Goal: Task Accomplishment & Management: Manage account settings

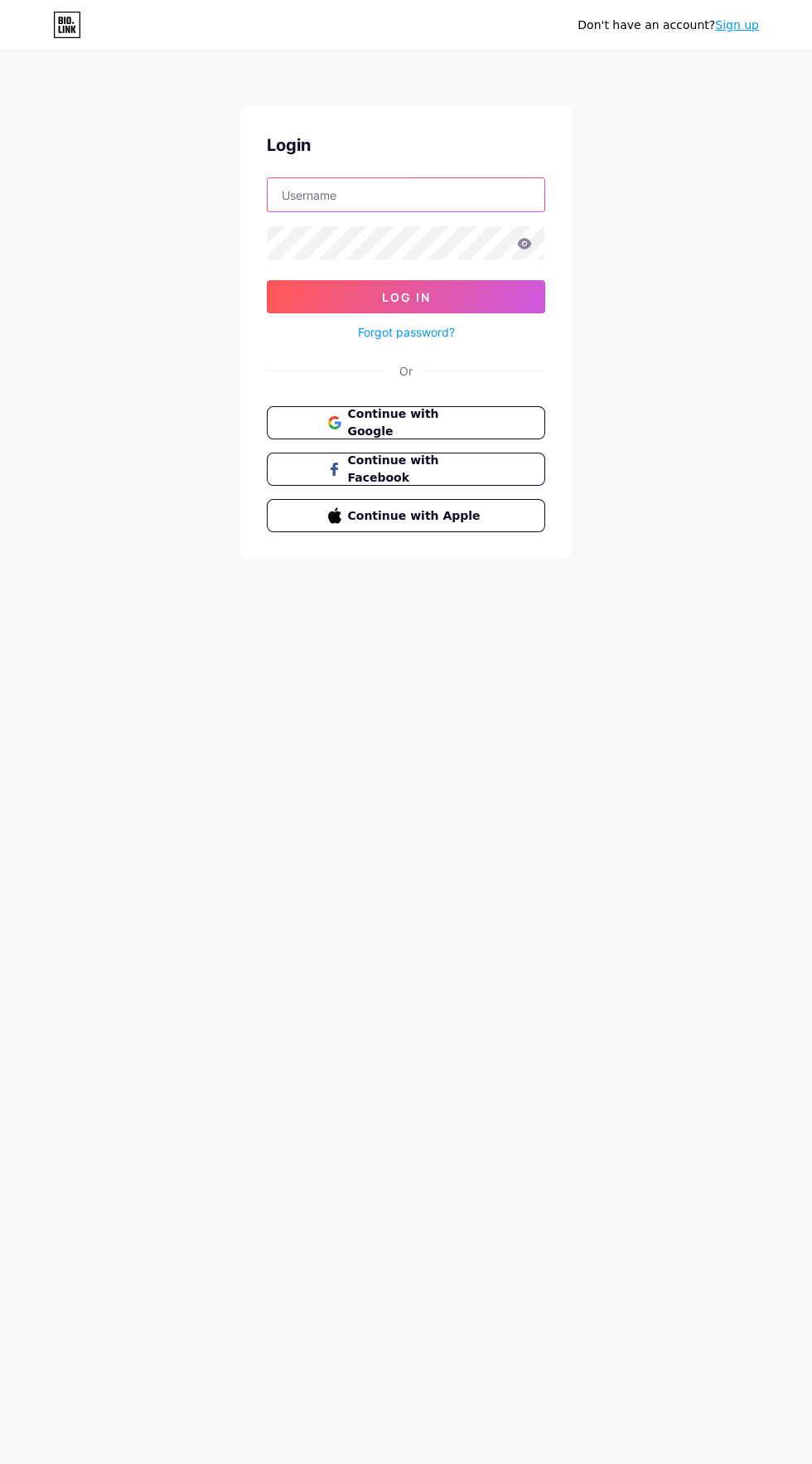
click at [456, 197] on input "text" at bounding box center [406, 194] width 277 height 33
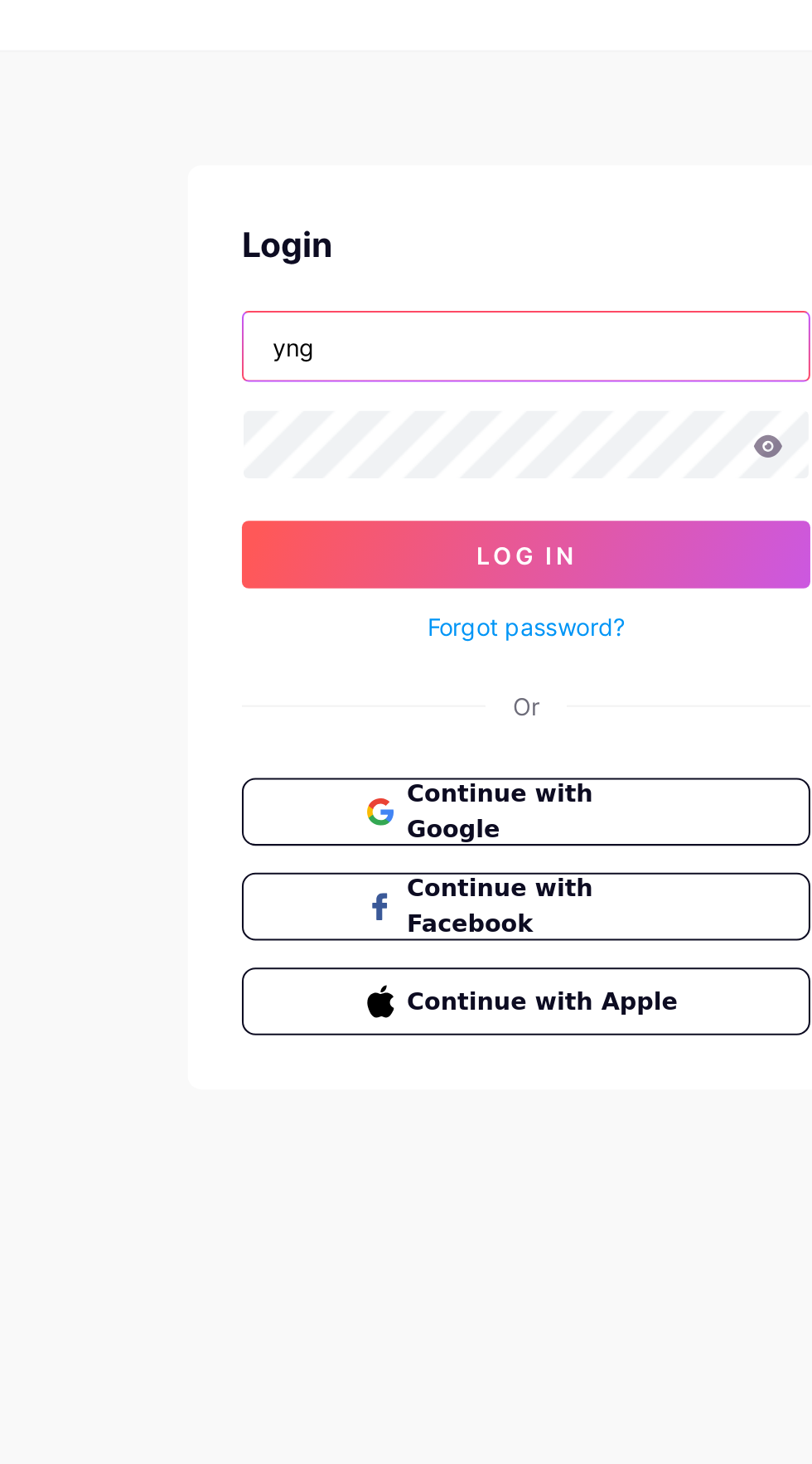
type input "yng"
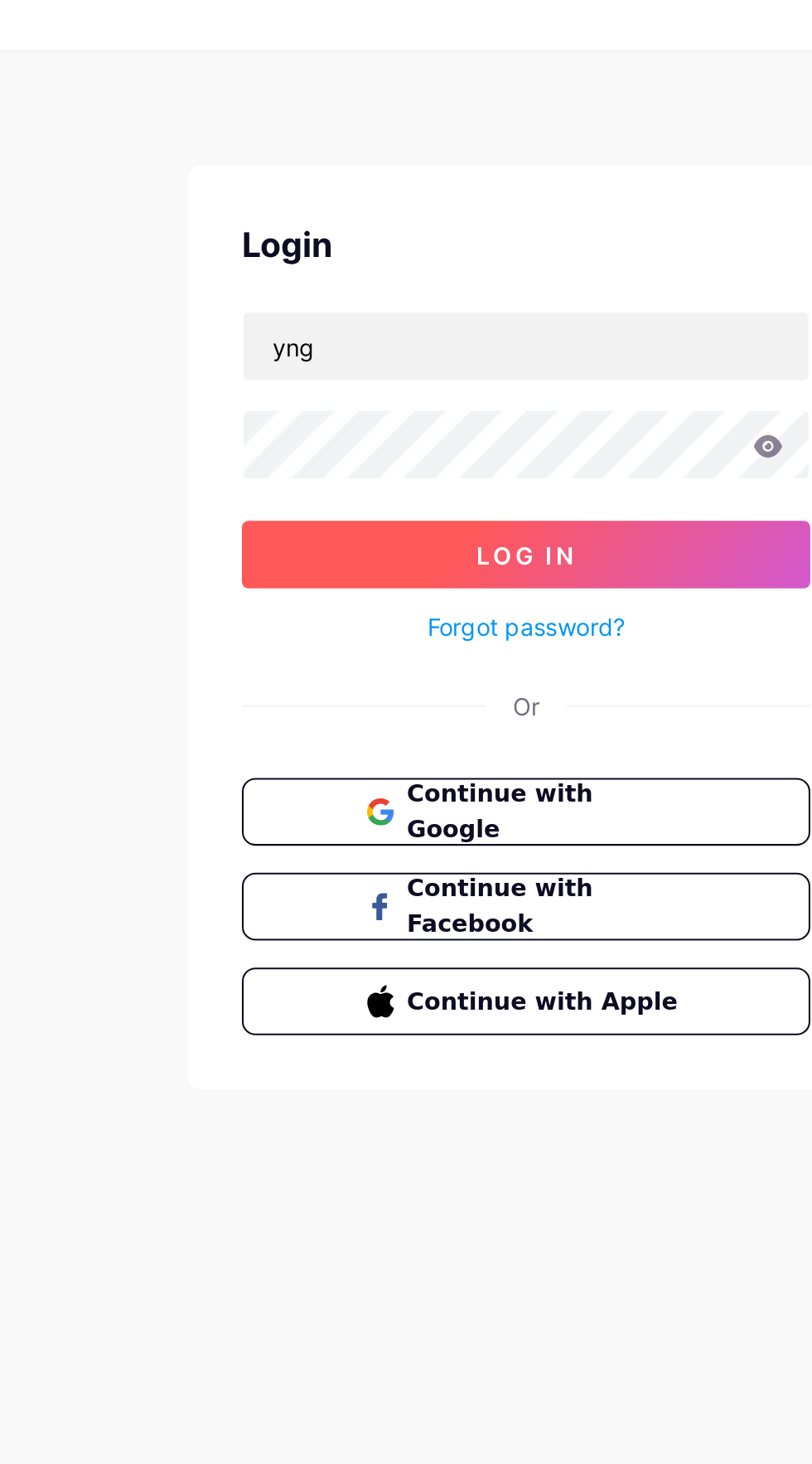
click at [472, 300] on button "Log In" at bounding box center [406, 297] width 279 height 33
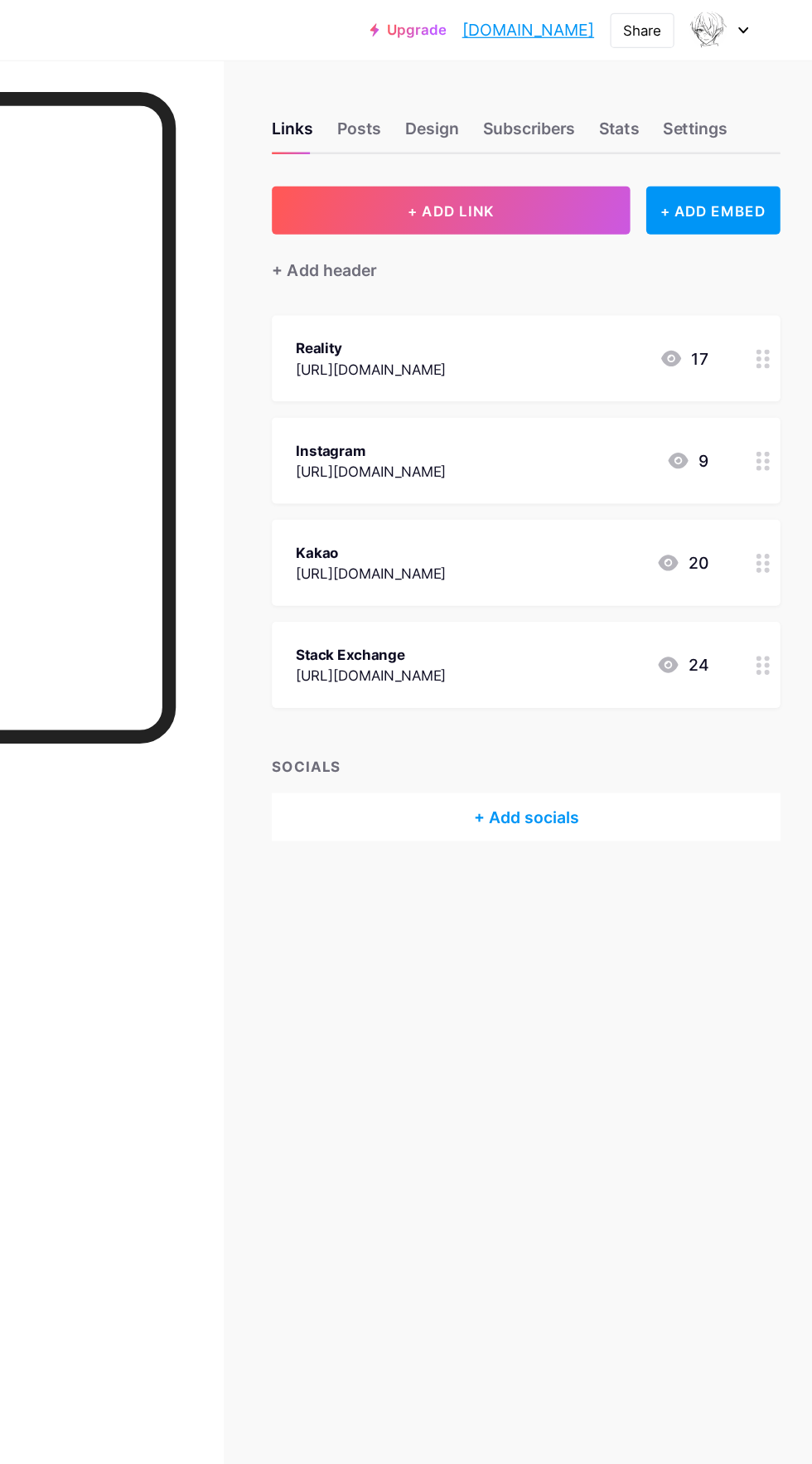
click at [615, 385] on div "Instagram [URL][DOMAIN_NAME] 9" at bounding box center [555, 381] width 341 height 38
click at [422, 369] on div "Instagram" at bounding box center [446, 373] width 124 height 18
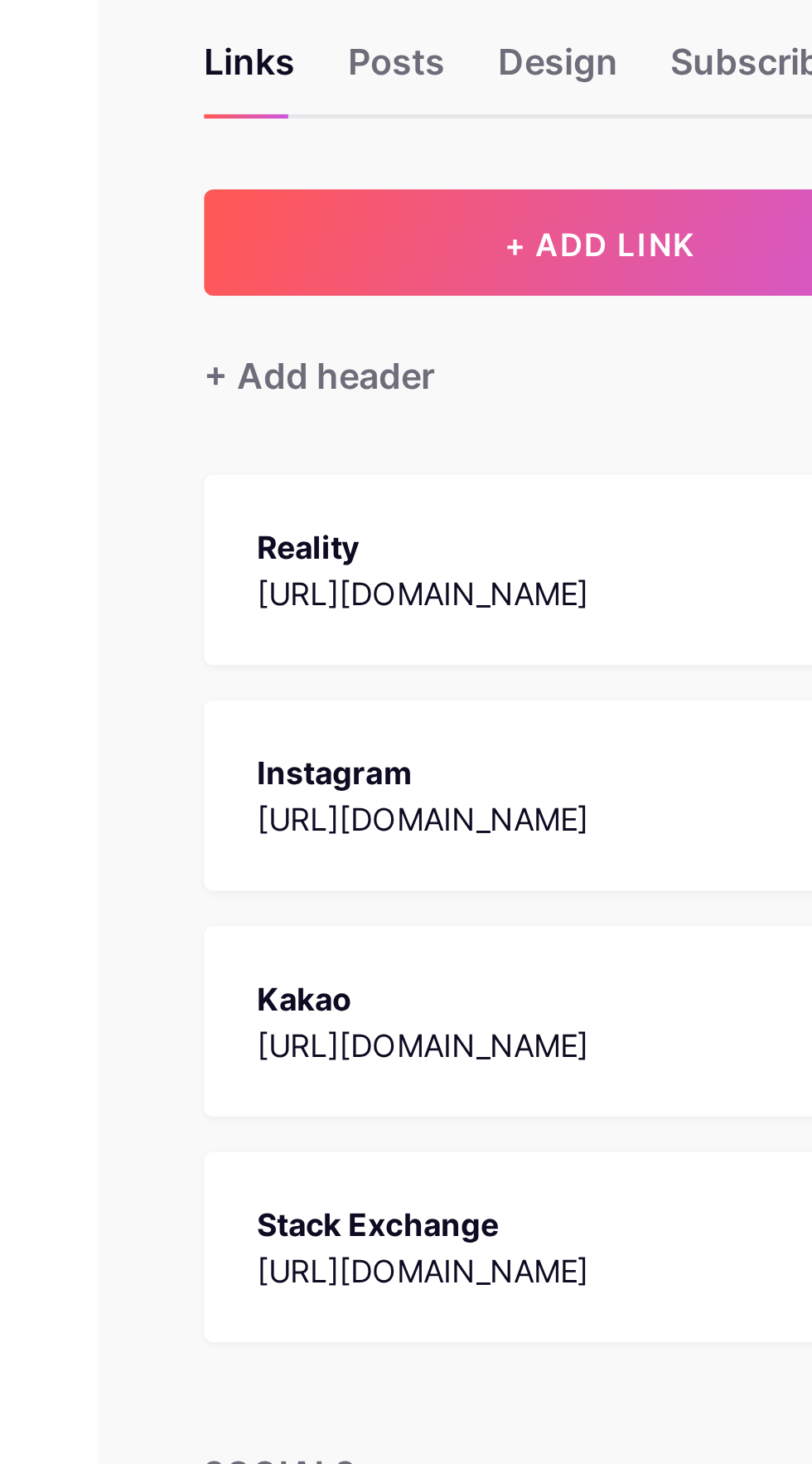
click at [425, 374] on div "Instagram" at bounding box center [446, 373] width 124 height 18
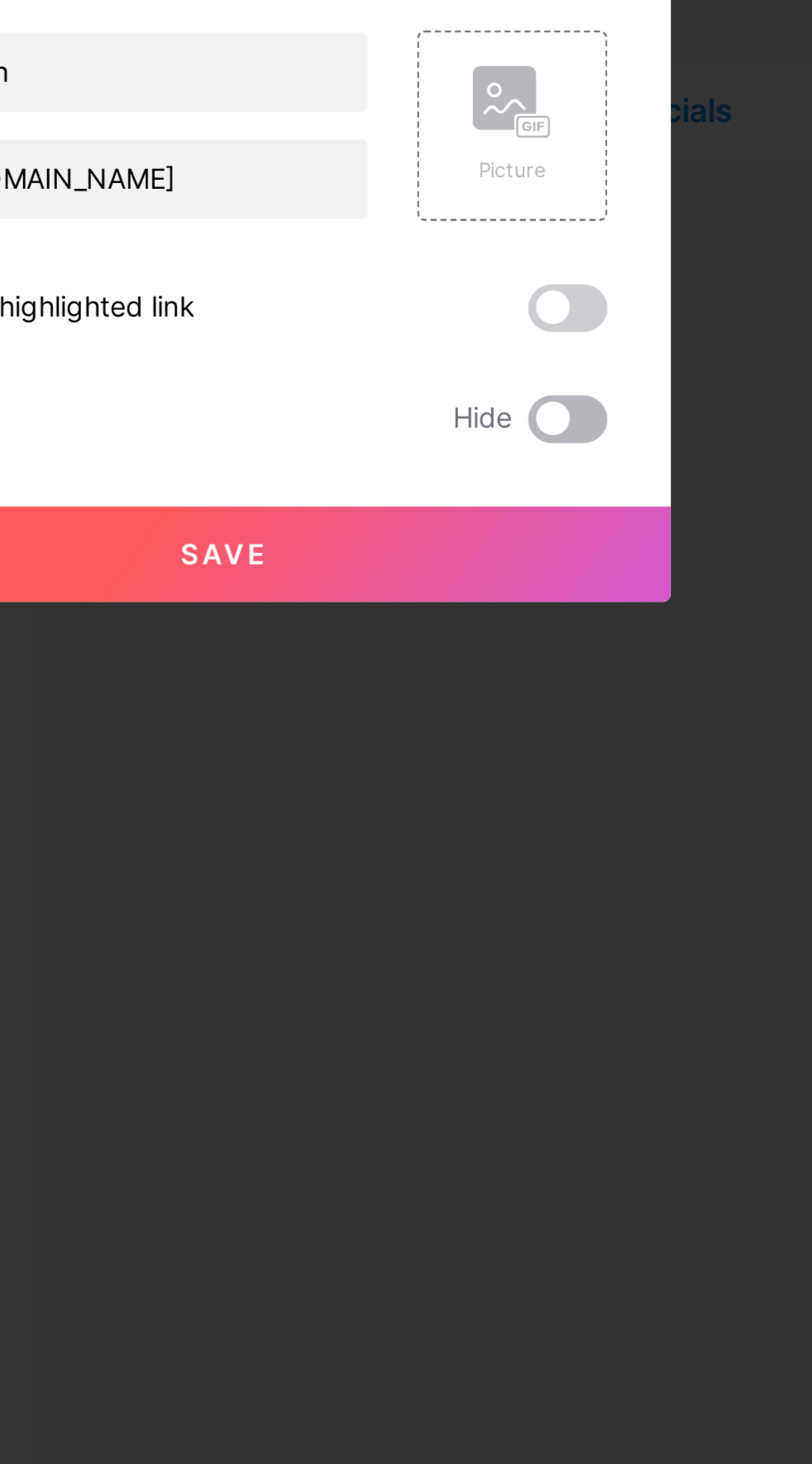
click at [561, 816] on span at bounding box center [549, 806] width 33 height 19
click at [533, 810] on input "checkbox" at bounding box center [533, 810] width 0 height 0
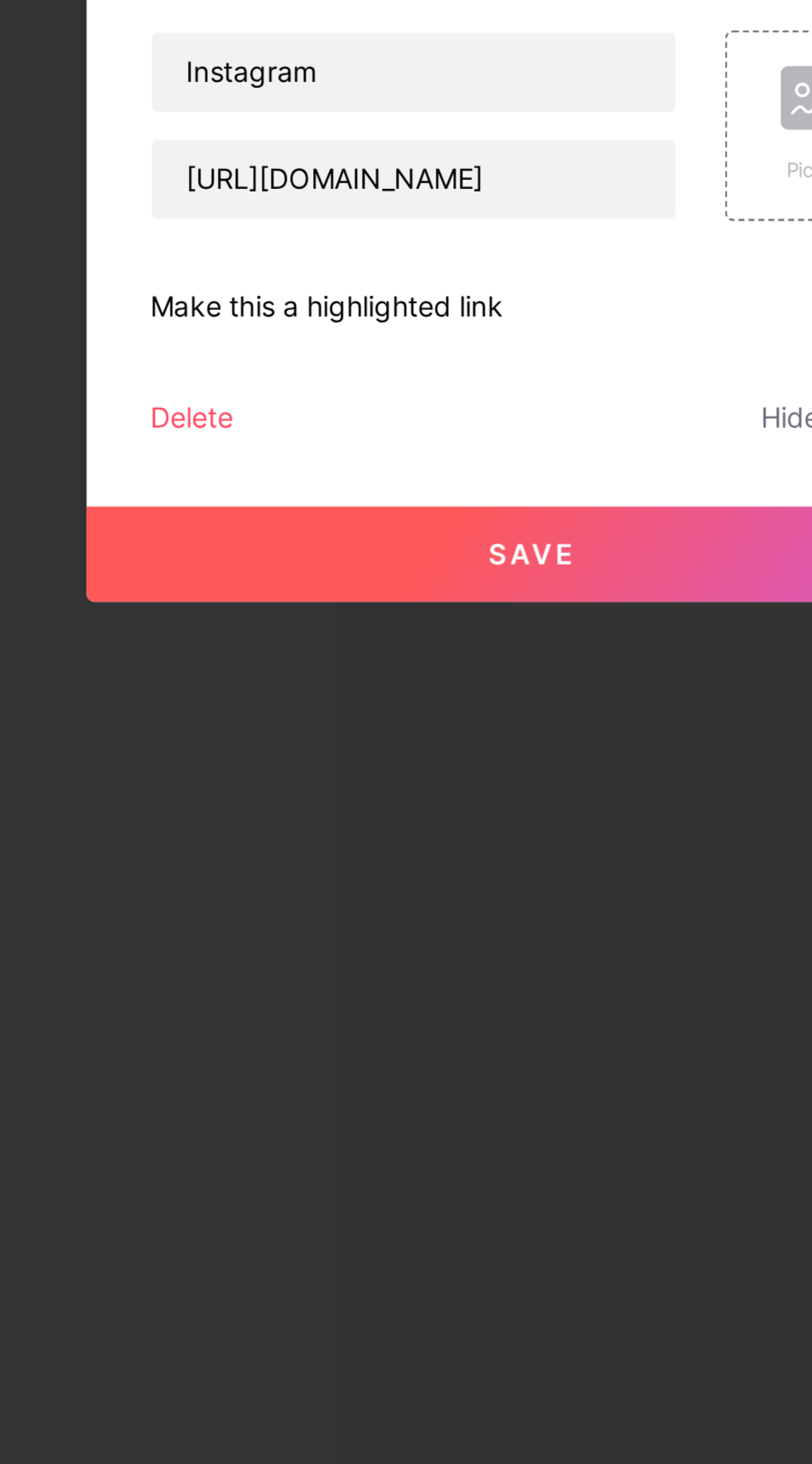
click at [428, 882] on button "Save" at bounding box center [406, 862] width 373 height 40
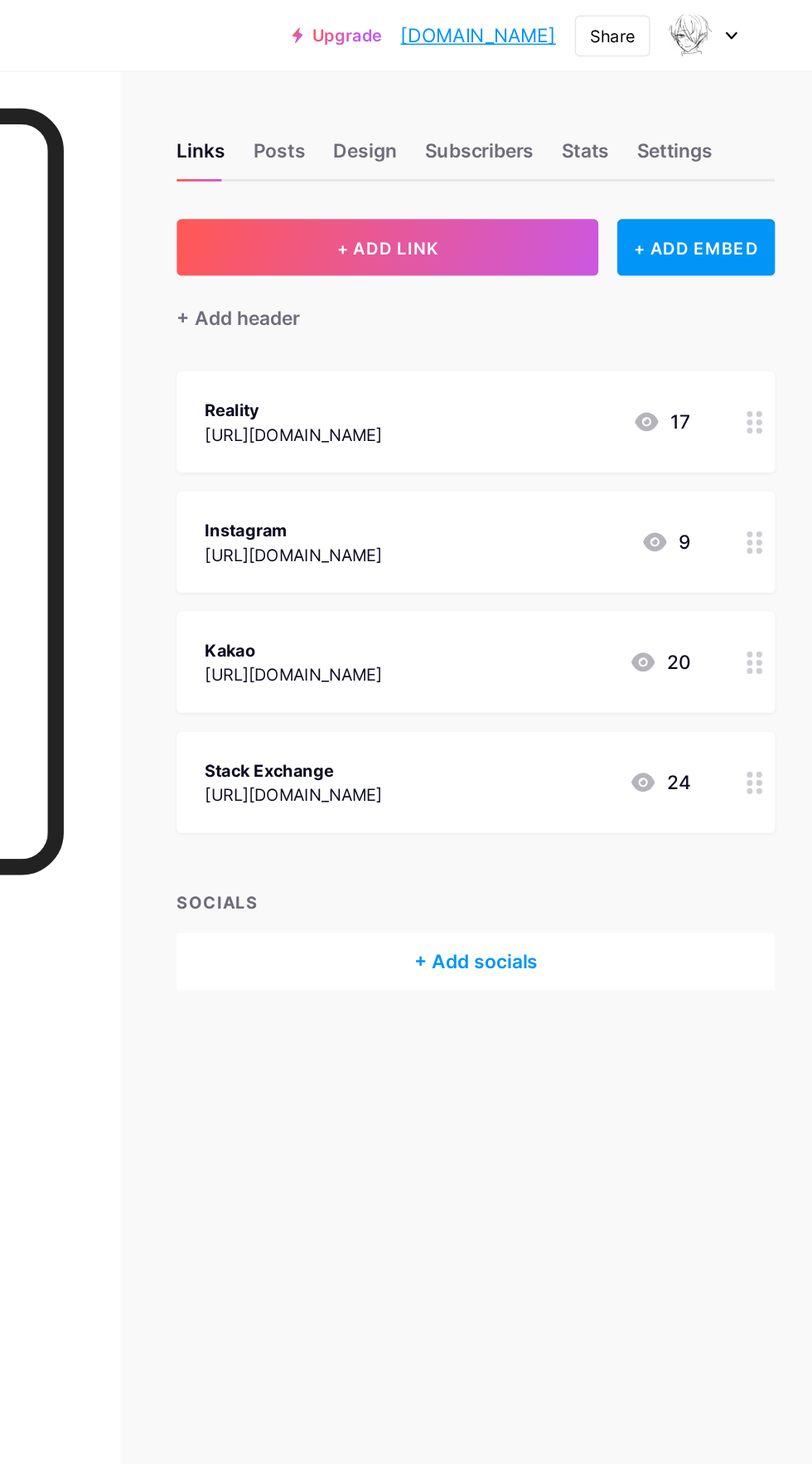
click at [509, 548] on div "Stack Exchange" at bounding box center [446, 541] width 124 height 18
